Goal: Task Accomplishment & Management: Manage account settings

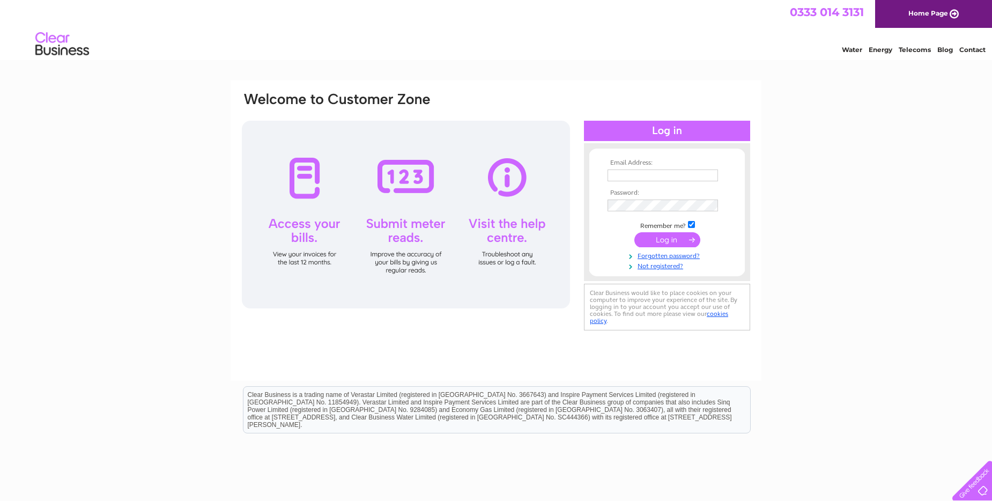
type input "[EMAIL_ADDRESS][DOMAIN_NAME]"
click at [663, 243] on input "submit" at bounding box center [668, 239] width 66 height 15
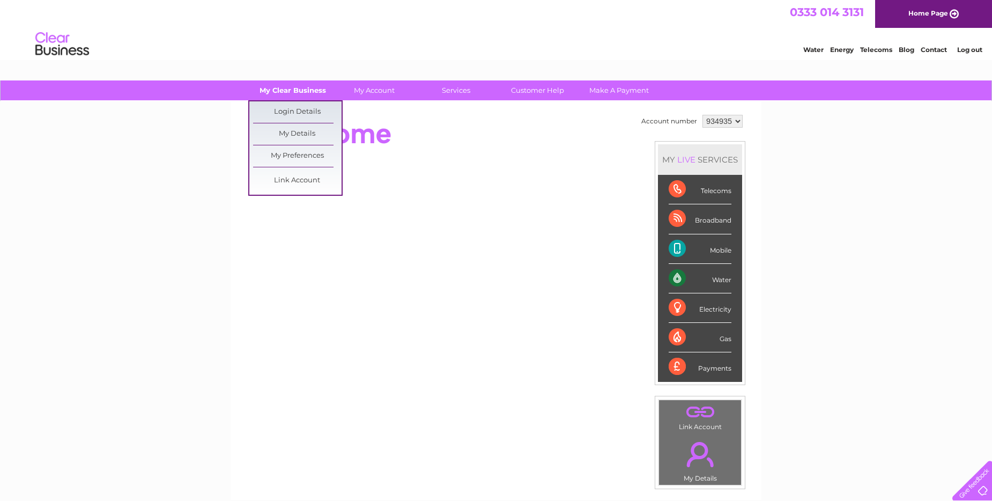
click at [291, 91] on link "My Clear Business" at bounding box center [293, 90] width 89 height 20
click at [292, 112] on link "Login Details" at bounding box center [297, 111] width 89 height 21
